Goal: Task Accomplishment & Management: Complete application form

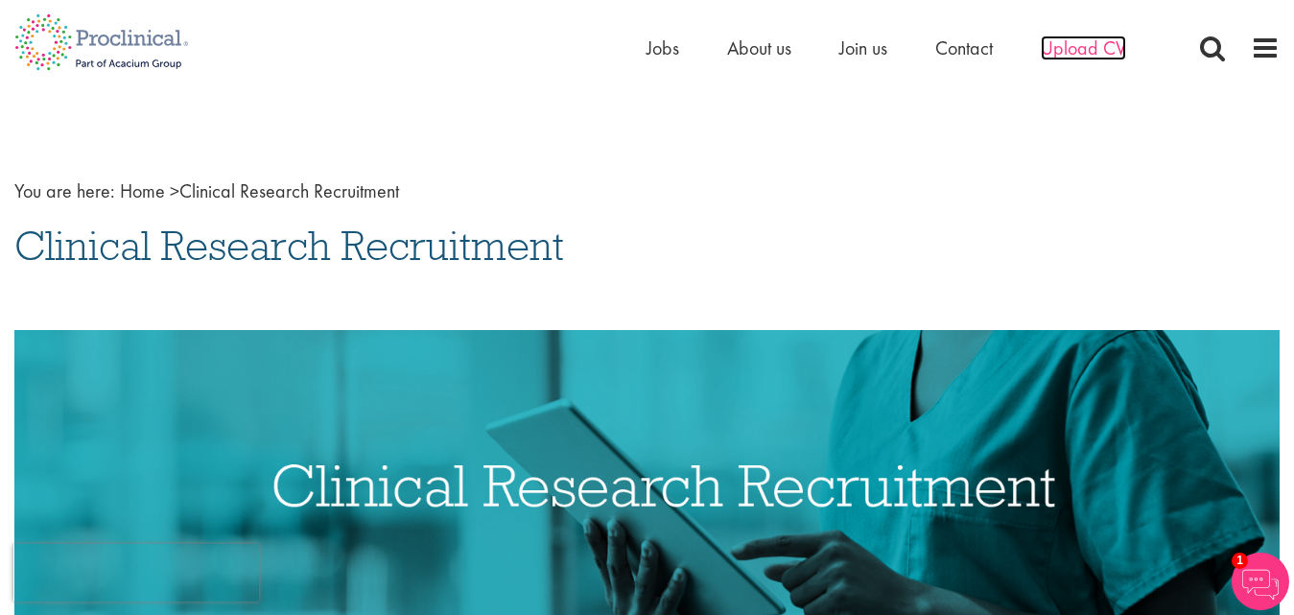
click at [1084, 40] on span "Upload CV" at bounding box center [1083, 47] width 85 height 25
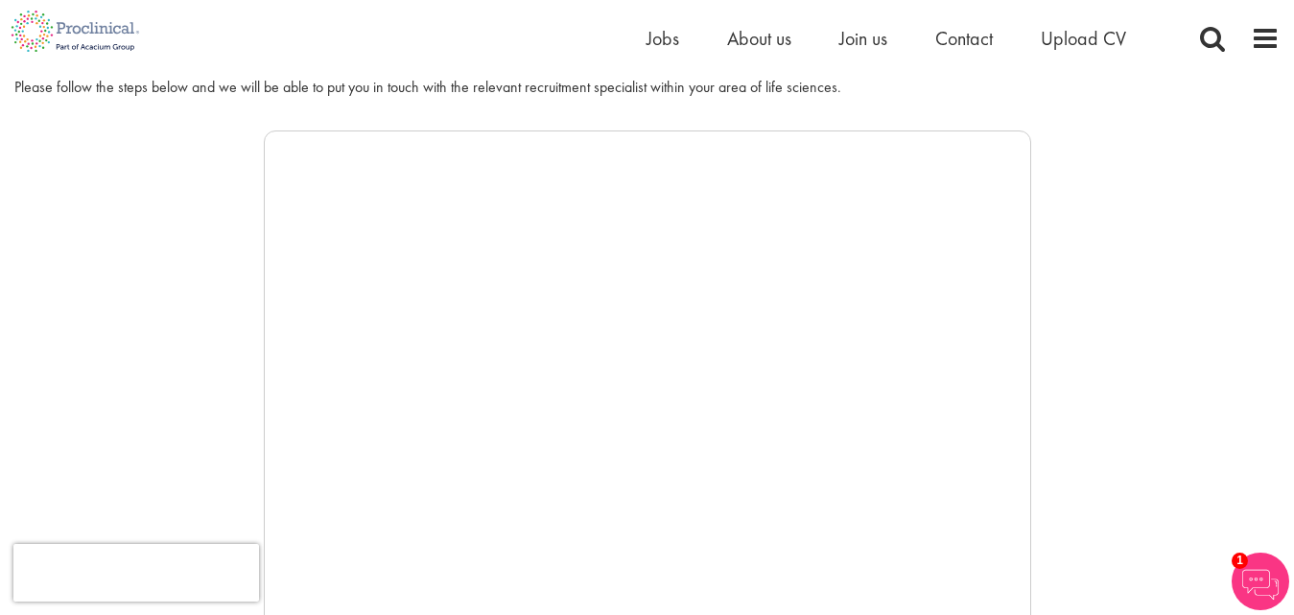
scroll to position [276, 0]
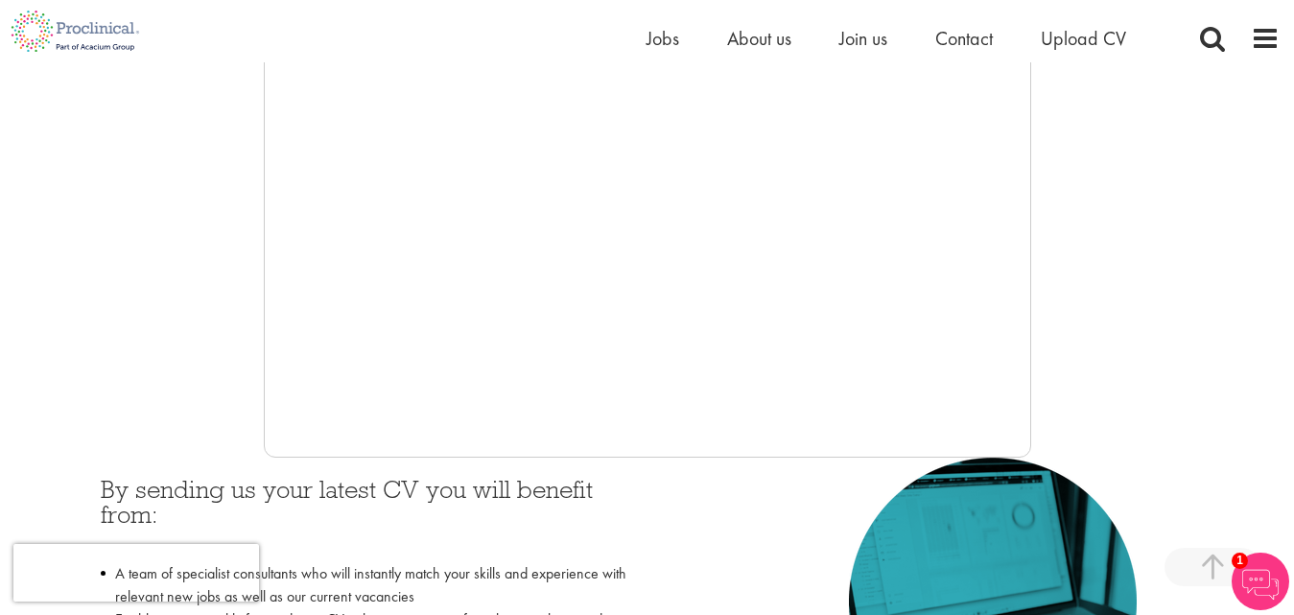
scroll to position [526, 0]
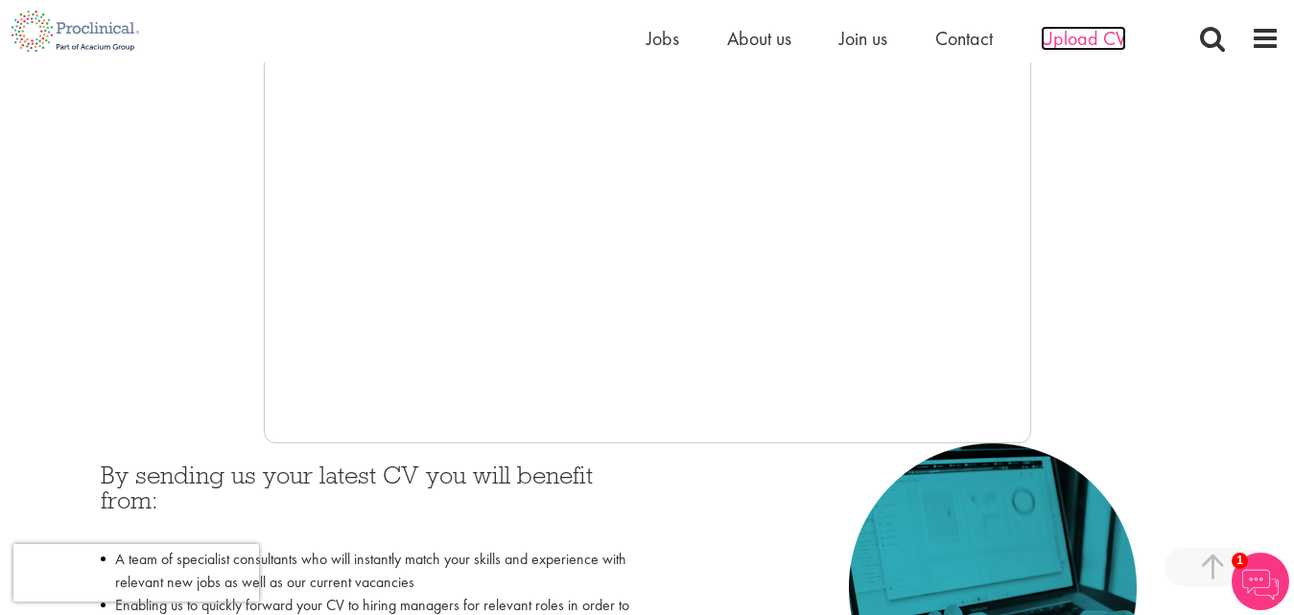
click at [1107, 49] on span "Upload CV" at bounding box center [1083, 38] width 85 height 25
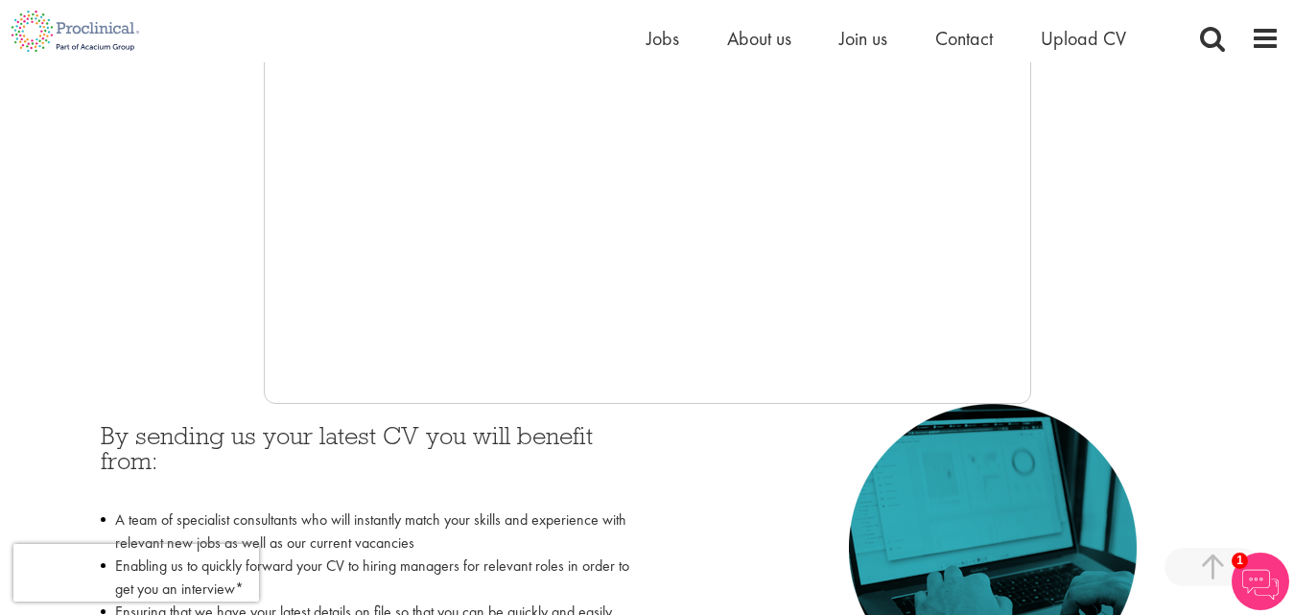
scroll to position [570, 0]
